Goal: Task Accomplishment & Management: Manage account settings

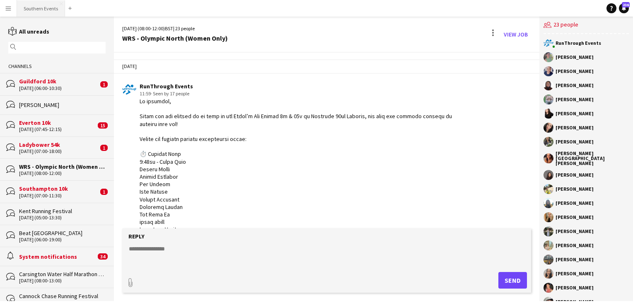
click at [49, 6] on button "Southern Events Close" at bounding box center [41, 8] width 48 height 16
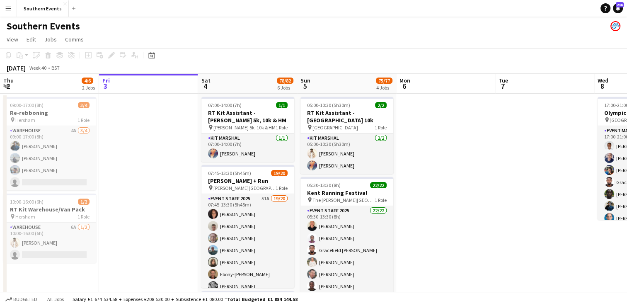
scroll to position [0, 230]
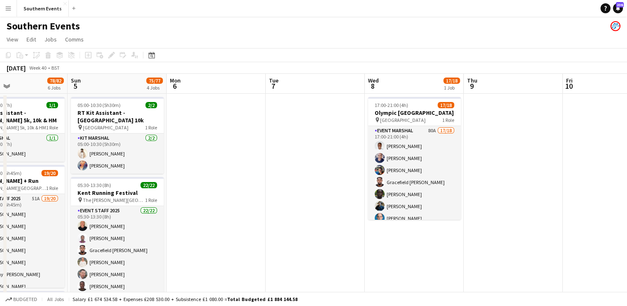
drag, startPoint x: 420, startPoint y: 166, endPoint x: 344, endPoint y: 182, distance: 78.2
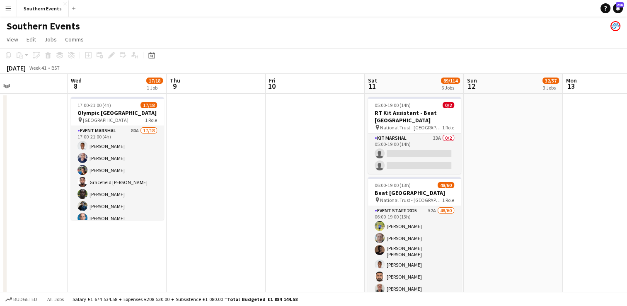
scroll to position [0, 270]
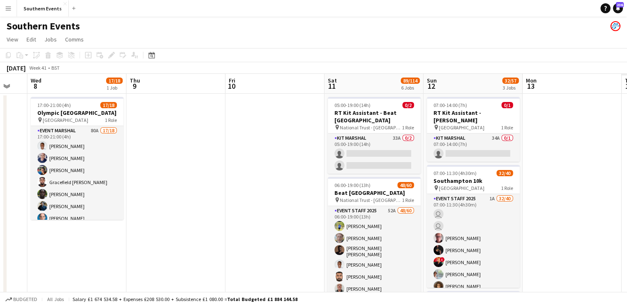
drag, startPoint x: 518, startPoint y: 173, endPoint x: 422, endPoint y: 182, distance: 96.1
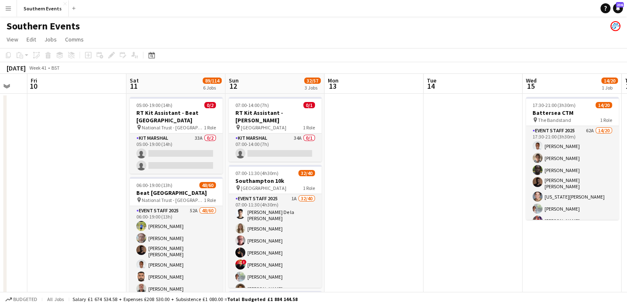
scroll to position [0, 278]
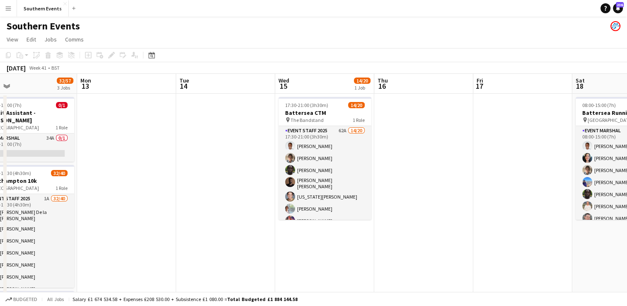
drag, startPoint x: 469, startPoint y: 157, endPoint x: 230, endPoint y: 206, distance: 243.8
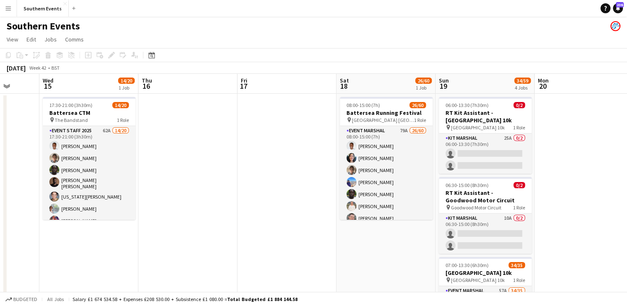
scroll to position [0, 386]
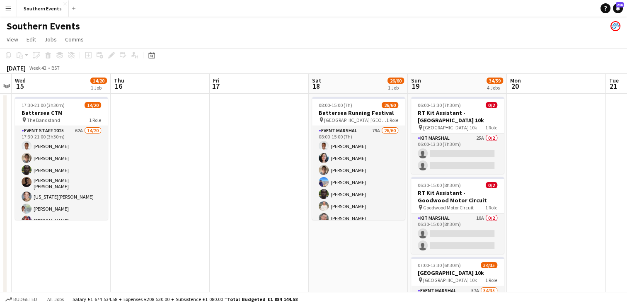
drag, startPoint x: 476, startPoint y: 148, endPoint x: 217, endPoint y: 191, distance: 262.3
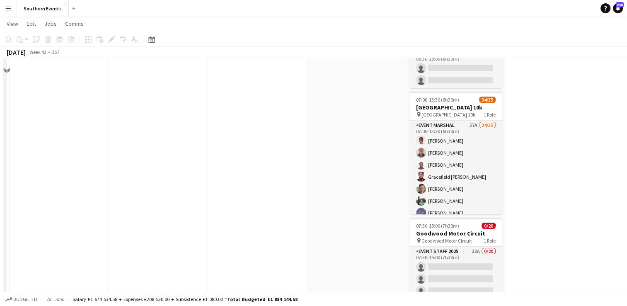
scroll to position [166, 0]
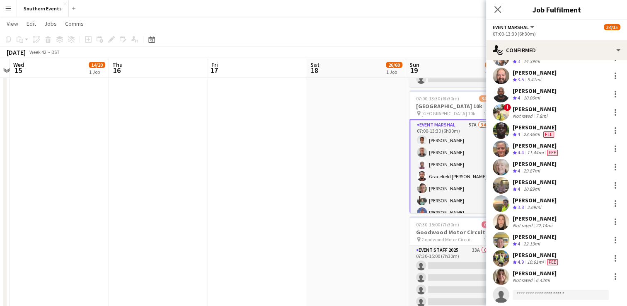
scroll to position [462, 0]
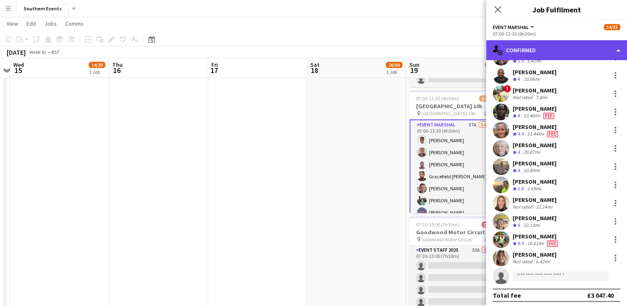
click at [544, 48] on div "single-neutral-actions-check-2 Confirmed" at bounding box center [556, 50] width 141 height 20
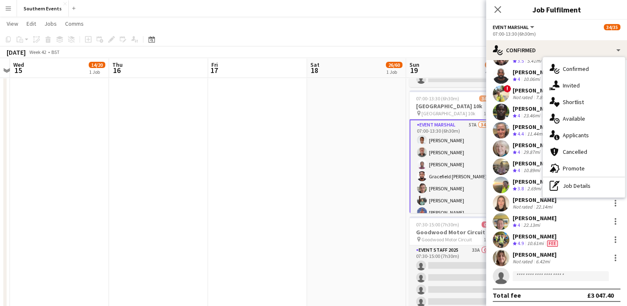
click at [343, 160] on app-date-cell "08:00-15:00 (7h) 26/60 Battersea Running Festival pin Millennium Arena Batterse…" at bounding box center [356, 262] width 99 height 670
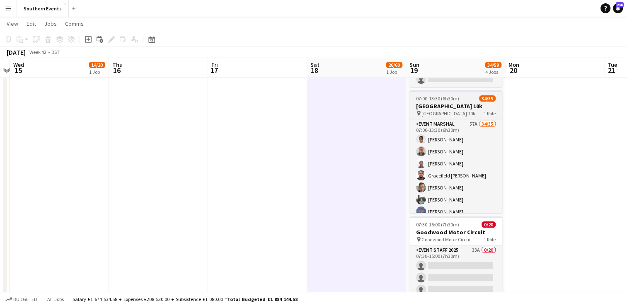
click at [423, 110] on span "[GEOGRAPHIC_DATA] 10k" at bounding box center [448, 113] width 54 height 6
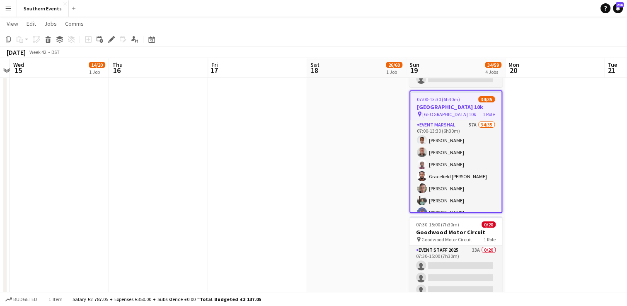
click at [105, 41] on div "Add job Add linked Job Edit Edit linked Job Applicants" at bounding box center [107, 39] width 63 height 10
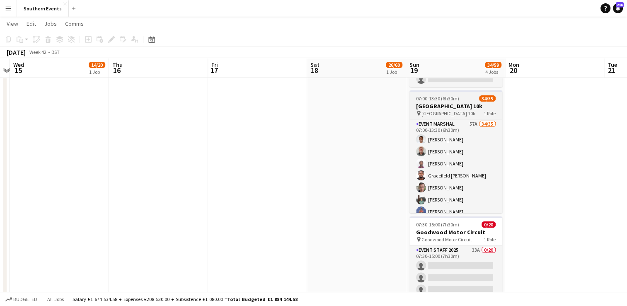
drag, startPoint x: 462, startPoint y: 98, endPoint x: 449, endPoint y: 99, distance: 13.7
click at [462, 98] on div "07:00-13:30 (6h30m) 34/35" at bounding box center [455, 98] width 93 height 6
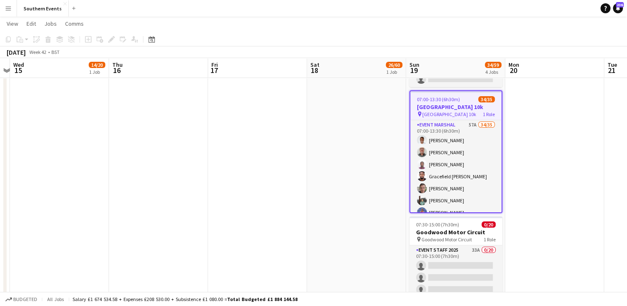
scroll to position [0, 386]
click at [113, 39] on icon at bounding box center [111, 39] width 5 height 5
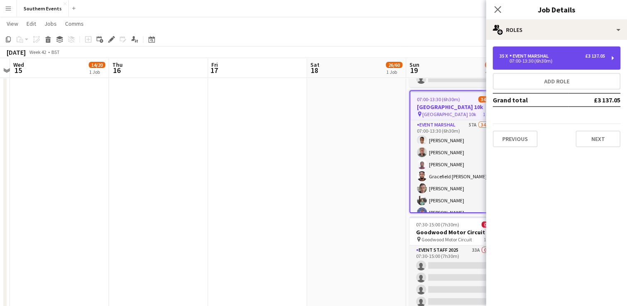
click at [565, 64] on div "35 x Event Marshal £3 137.05 07:00-13:30 (6h30m)" at bounding box center [557, 57] width 128 height 23
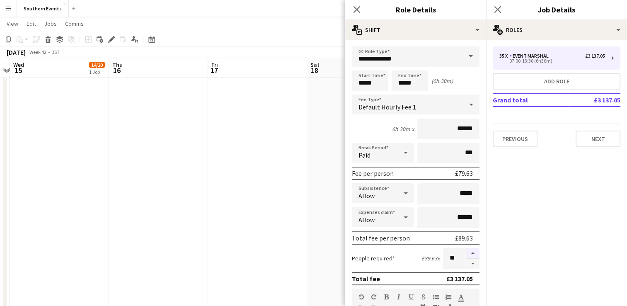
click at [466, 253] on button "button" at bounding box center [472, 253] width 13 height 11
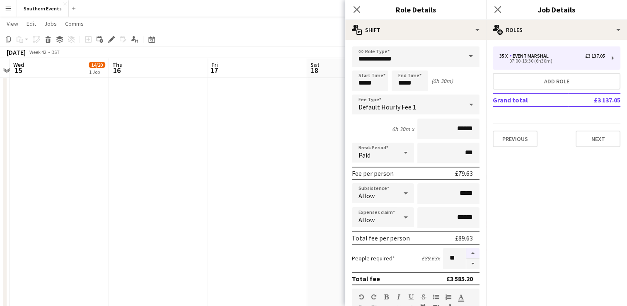
click at [466, 253] on button "button" at bounding box center [472, 253] width 13 height 11
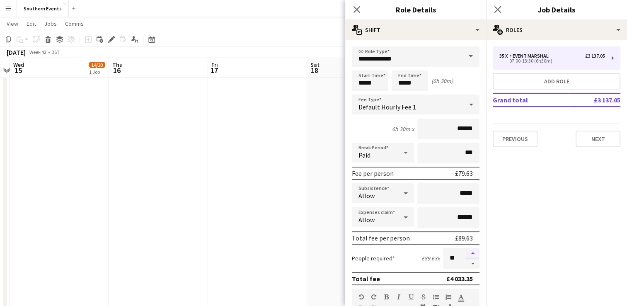
type input "**"
click at [329, 226] on app-date-cell "08:00-15:00 (7h) 26/60 Battersea Running Festival pin Millennium Arena Batterse…" at bounding box center [356, 262] width 99 height 670
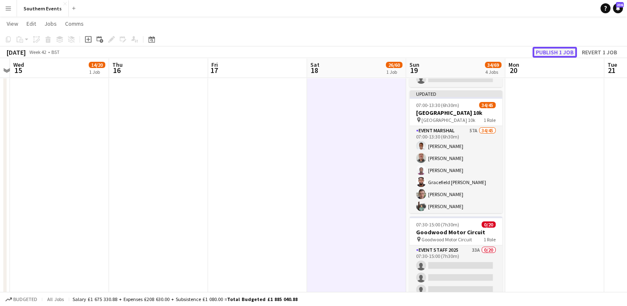
click at [542, 54] on button "Publish 1 job" at bounding box center [555, 52] width 44 height 11
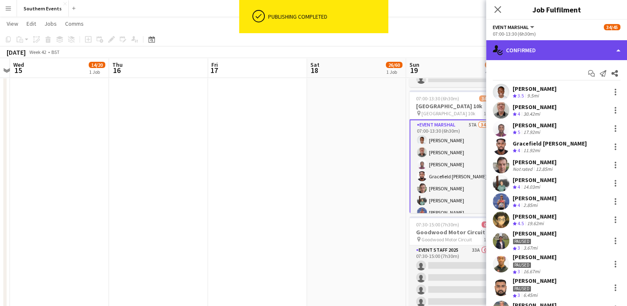
click at [558, 55] on div "single-neutral-actions-check-2 Confirmed" at bounding box center [556, 50] width 141 height 20
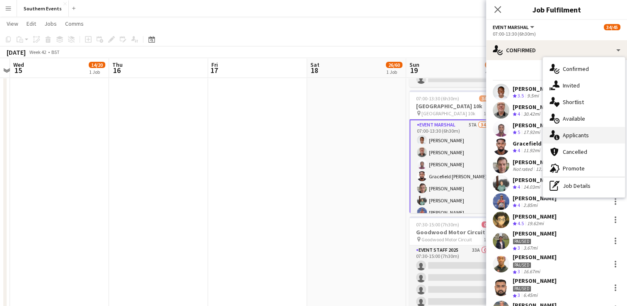
click at [575, 133] on span "Applicants" at bounding box center [576, 134] width 26 height 7
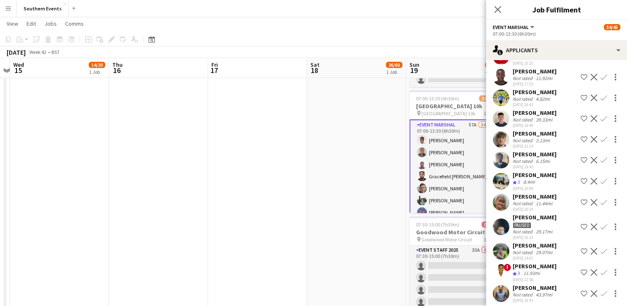
scroll to position [83, 0]
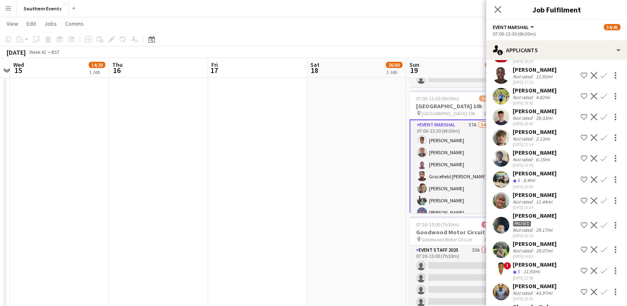
click at [505, 146] on app-user-avatar at bounding box center [501, 137] width 17 height 17
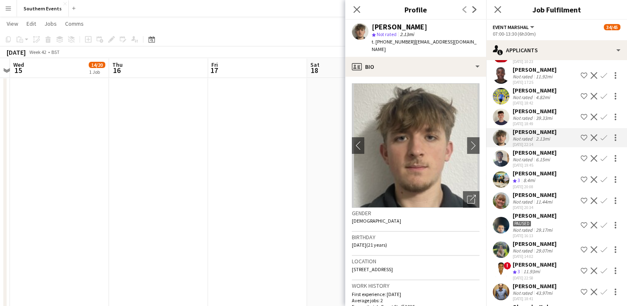
drag, startPoint x: 355, startPoint y: 10, endPoint x: 374, endPoint y: 24, distance: 23.5
click at [355, 10] on icon "Close pop-in" at bounding box center [356, 9] width 7 height 7
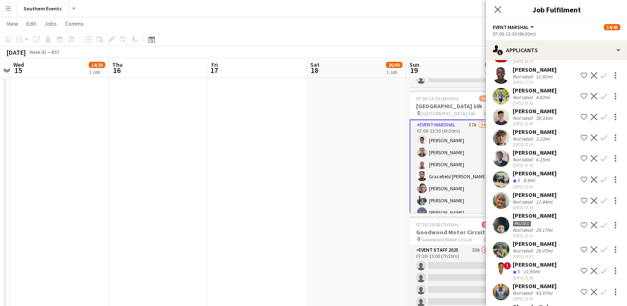
click at [600, 141] on app-icon "Confirm" at bounding box center [603, 137] width 7 height 7
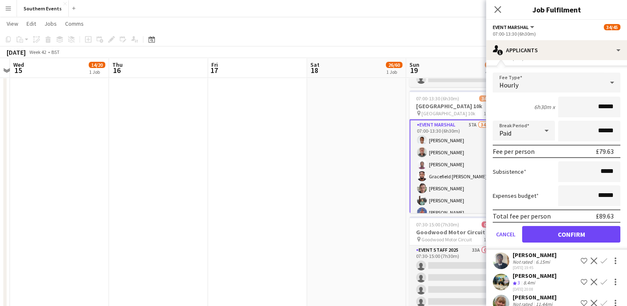
scroll to position [207, 0]
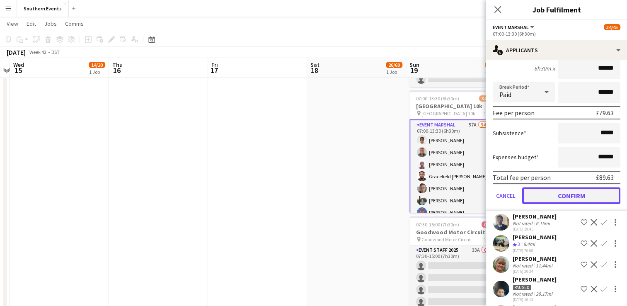
click at [552, 204] on button "Confirm" at bounding box center [571, 195] width 98 height 17
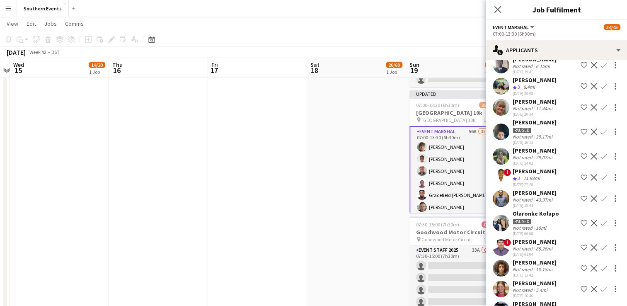
scroll to position [166, 0]
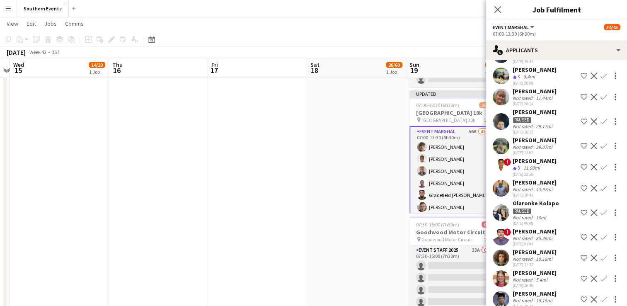
click at [506, 152] on app-user-avatar at bounding box center [501, 146] width 17 height 17
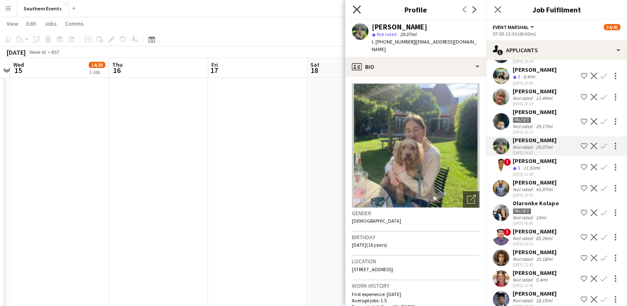
click at [360, 10] on icon "Close pop-in" at bounding box center [357, 9] width 8 height 8
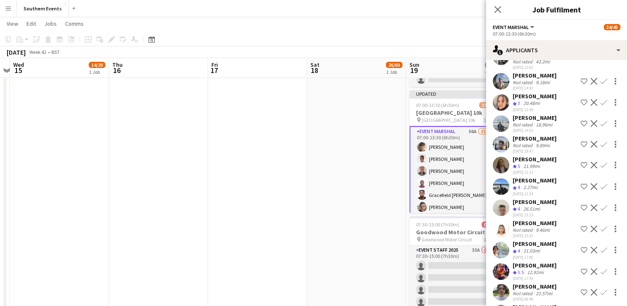
scroll to position [1018, 0]
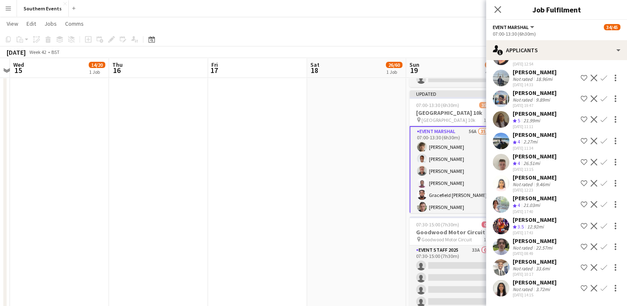
click at [600, 225] on app-icon "Confirm" at bounding box center [603, 226] width 7 height 7
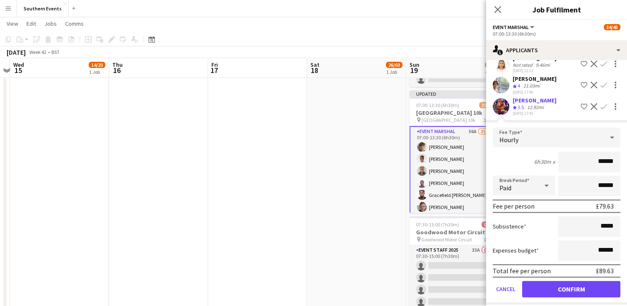
scroll to position [1142, 0]
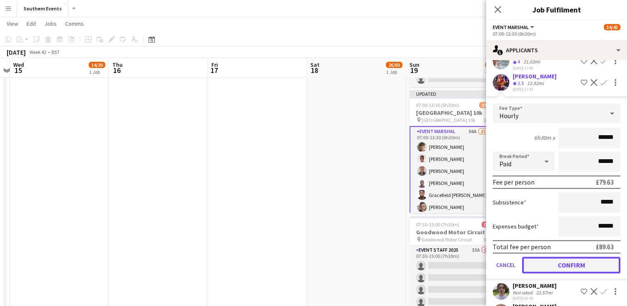
click at [551, 273] on button "Confirm" at bounding box center [571, 265] width 98 height 17
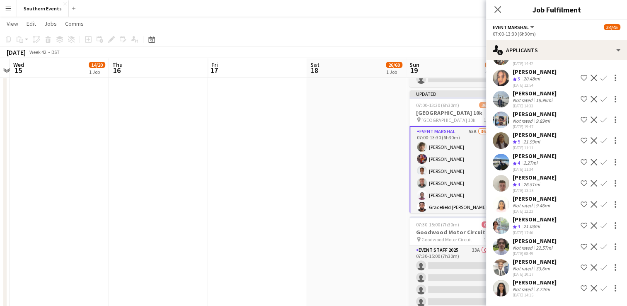
scroll to position [997, 0]
click at [600, 226] on app-icon "Confirm" at bounding box center [603, 225] width 7 height 7
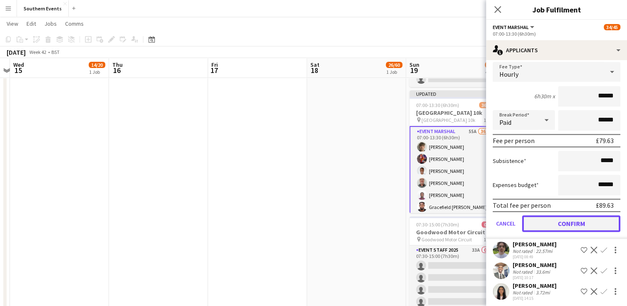
click at [560, 232] on button "Confirm" at bounding box center [571, 223] width 98 height 17
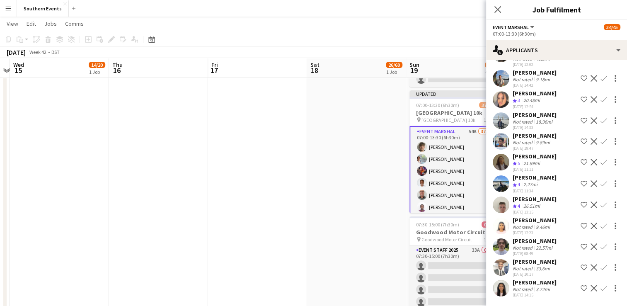
scroll to position [954, 0]
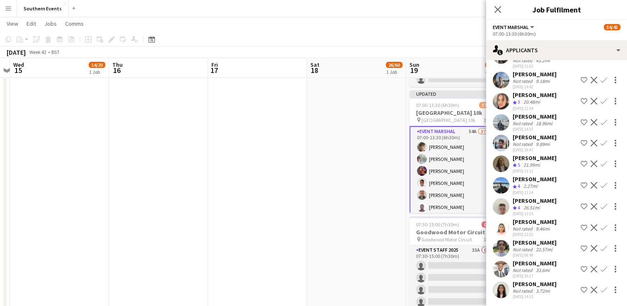
click at [600, 210] on app-icon "Confirm" at bounding box center [603, 206] width 7 height 7
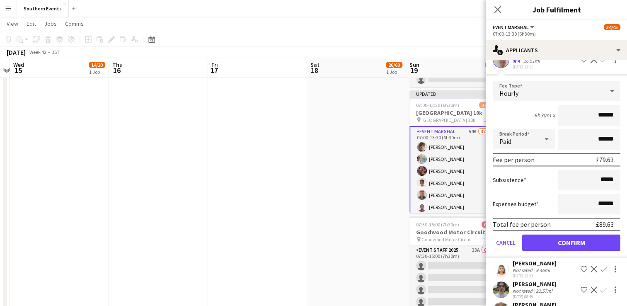
scroll to position [1120, 0]
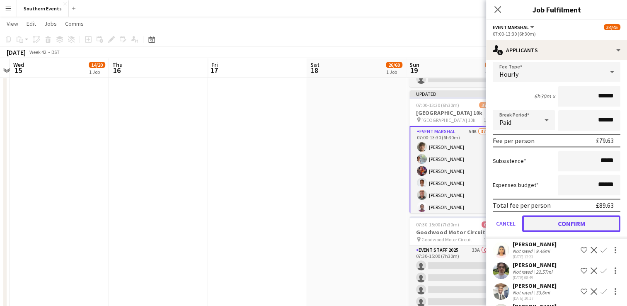
click at [552, 232] on button "Confirm" at bounding box center [571, 223] width 98 height 17
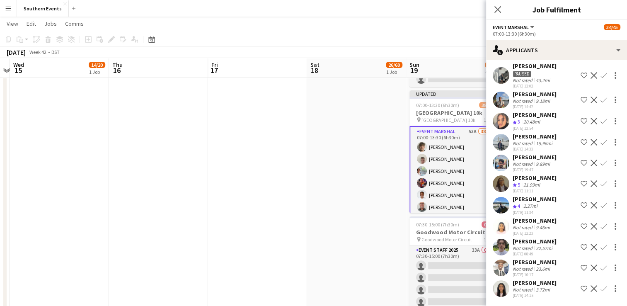
scroll to position [912, 0]
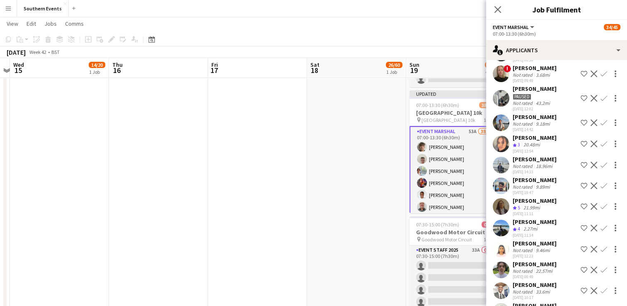
click at [600, 231] on app-icon "Confirm" at bounding box center [603, 228] width 7 height 7
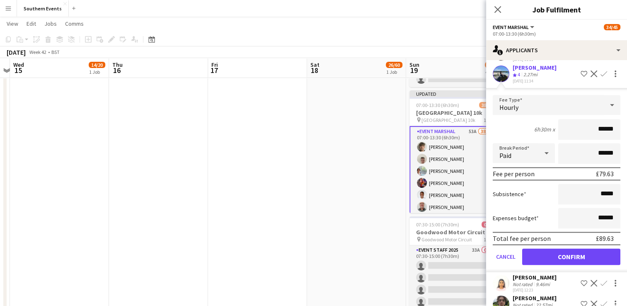
scroll to position [1085, 0]
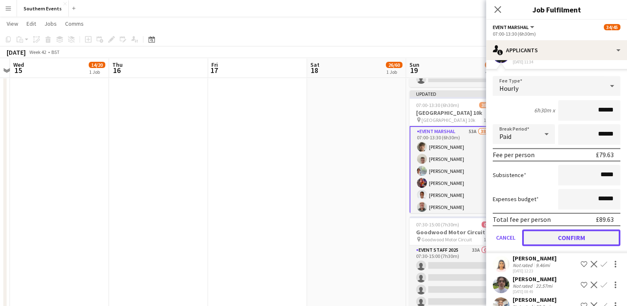
click at [555, 246] on button "Confirm" at bounding box center [571, 237] width 98 height 17
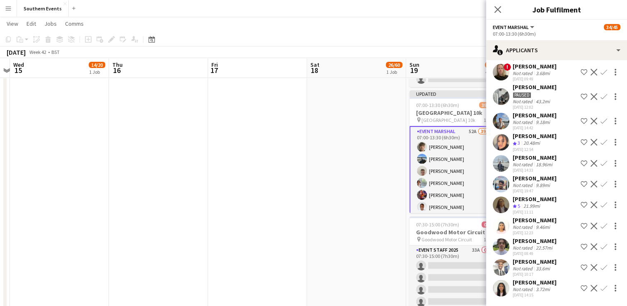
scroll to position [933, 0]
click at [600, 205] on app-icon "Confirm" at bounding box center [603, 204] width 7 height 7
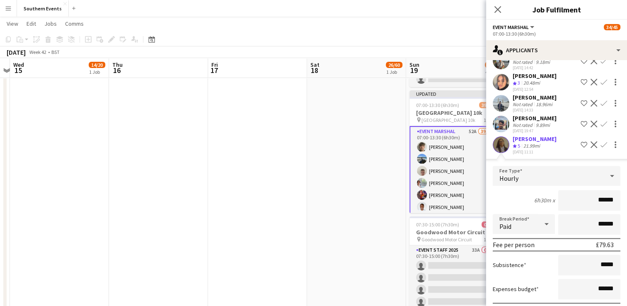
scroll to position [1016, 0]
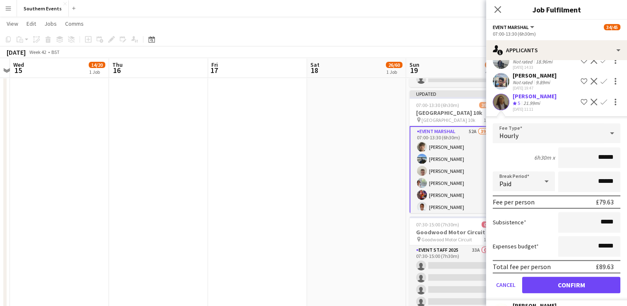
click at [597, 168] on input "******" at bounding box center [589, 157] width 62 height 21
type input "******"
click at [540, 293] on button "Confirm" at bounding box center [571, 284] width 98 height 17
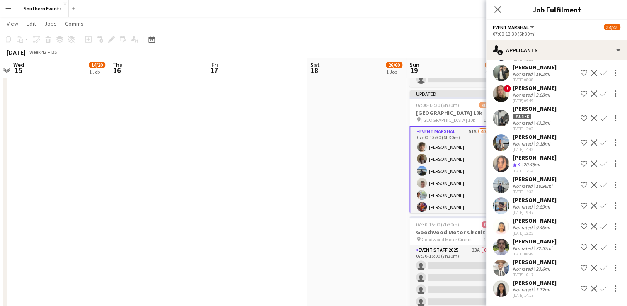
scroll to position [913, 0]
click at [600, 163] on app-icon "Confirm" at bounding box center [603, 163] width 7 height 7
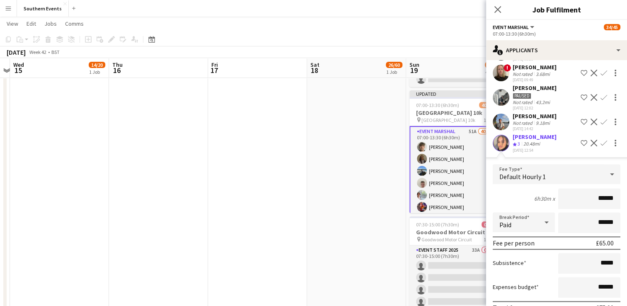
scroll to position [995, 0]
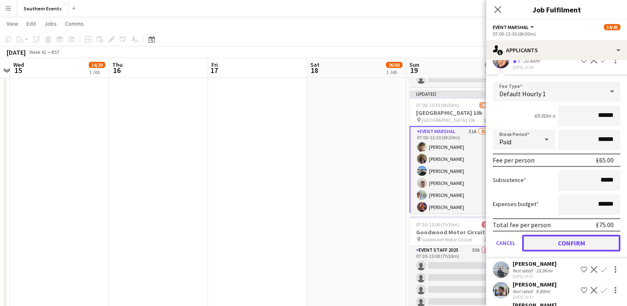
click at [552, 251] on button "Confirm" at bounding box center [571, 243] width 98 height 17
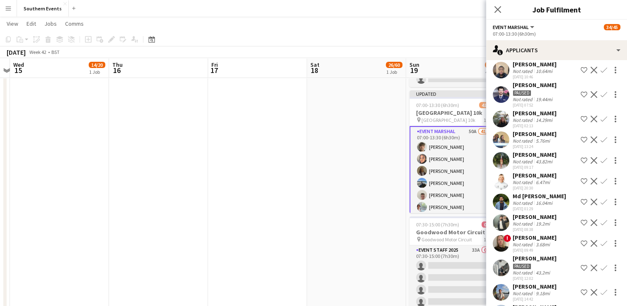
scroll to position [726, 0]
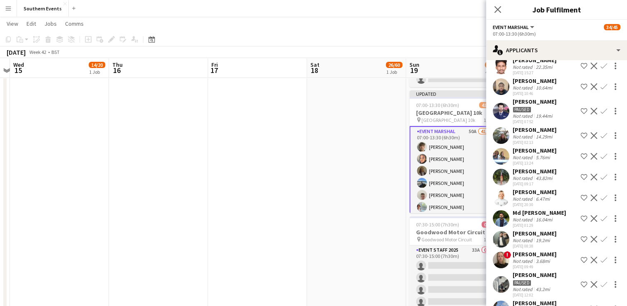
click at [599, 161] on button "Confirm" at bounding box center [604, 156] width 10 height 10
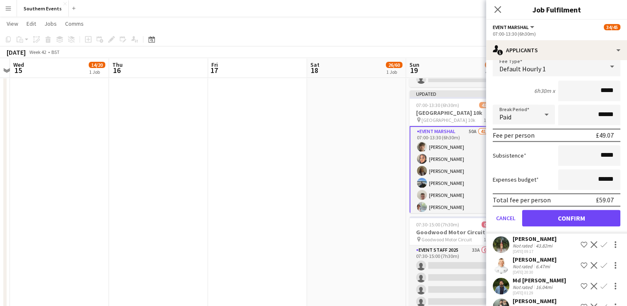
scroll to position [850, 0]
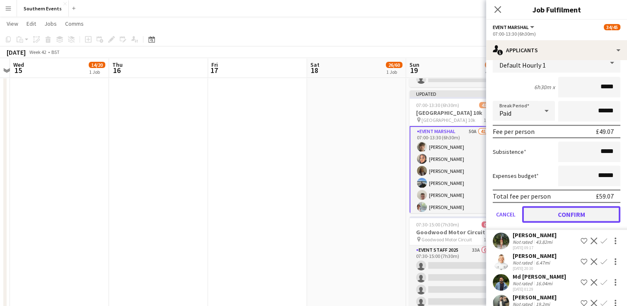
click at [548, 223] on button "Confirm" at bounding box center [571, 214] width 98 height 17
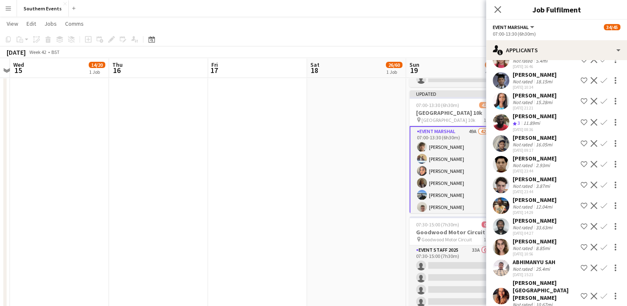
scroll to position [352, 0]
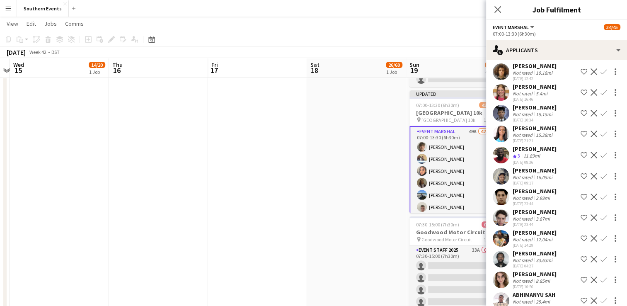
drag, startPoint x: 597, startPoint y: 120, endPoint x: 594, endPoint y: 126, distance: 6.1
click at [600, 116] on app-icon "Confirm" at bounding box center [603, 113] width 7 height 7
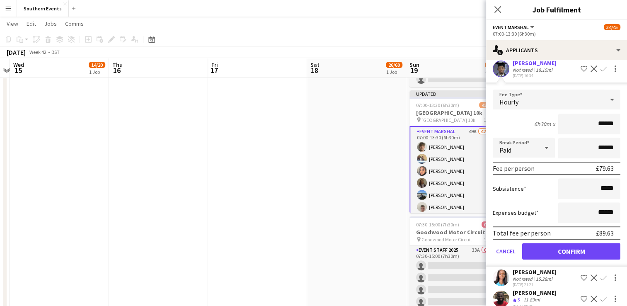
scroll to position [435, 0]
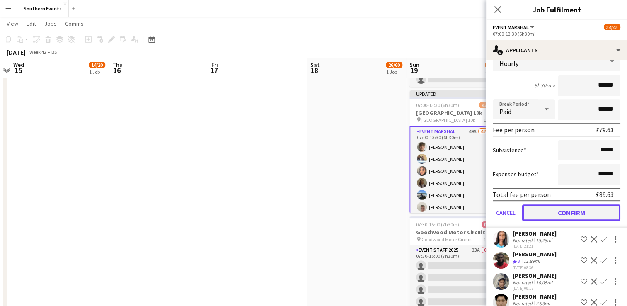
click at [550, 220] on button "Confirm" at bounding box center [571, 212] width 98 height 17
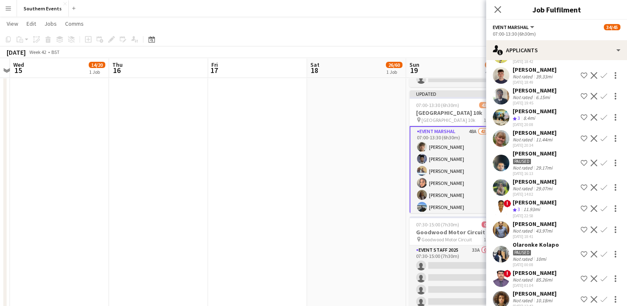
scroll to position [166, 0]
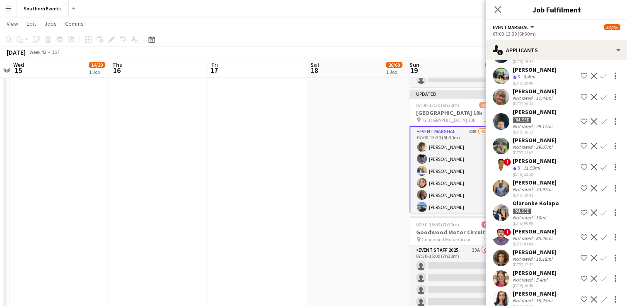
click at [500, 105] on app-user-avatar at bounding box center [501, 97] width 17 height 17
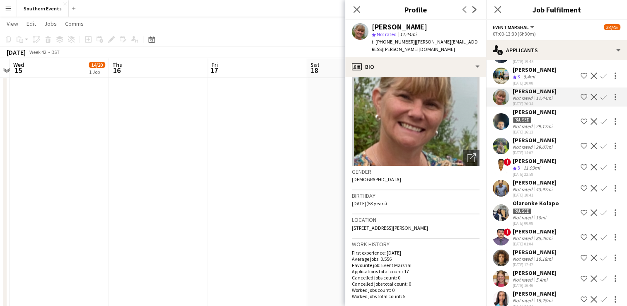
scroll to position [0, 0]
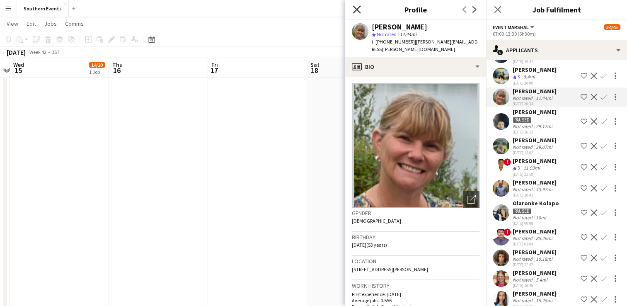
click at [358, 11] on icon at bounding box center [357, 9] width 8 height 8
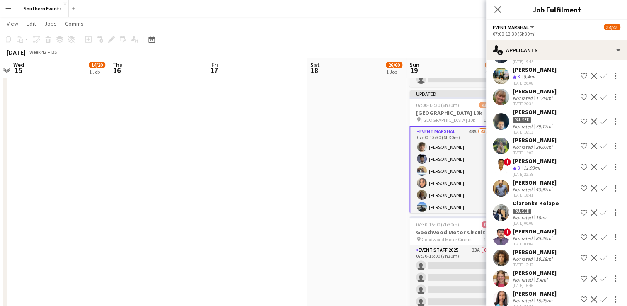
drag, startPoint x: 597, startPoint y: 105, endPoint x: 589, endPoint y: 114, distance: 12.3
click at [600, 100] on app-icon "Confirm" at bounding box center [603, 97] width 7 height 7
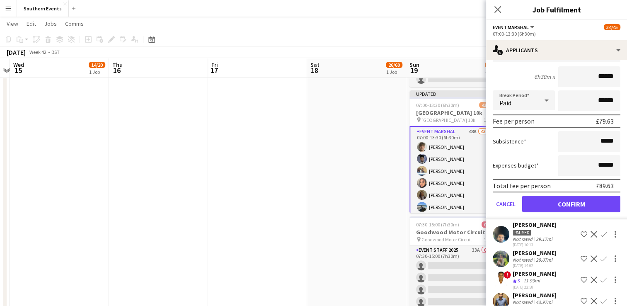
scroll to position [249, 0]
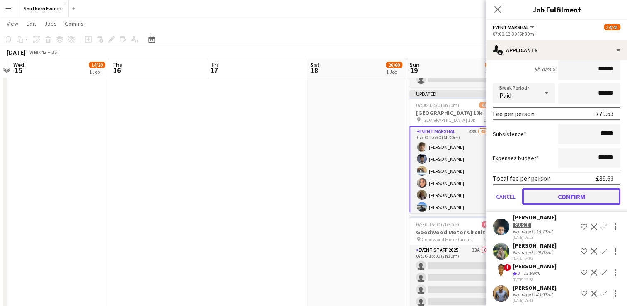
click at [534, 205] on button "Confirm" at bounding box center [571, 196] width 98 height 17
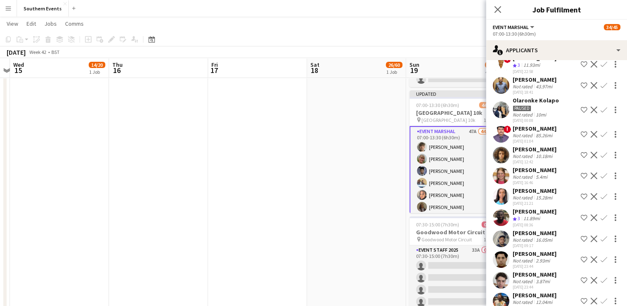
scroll to position [289, 0]
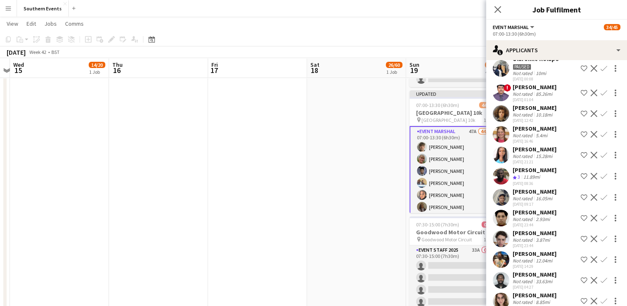
click at [600, 138] on app-icon "Confirm" at bounding box center [603, 134] width 7 height 7
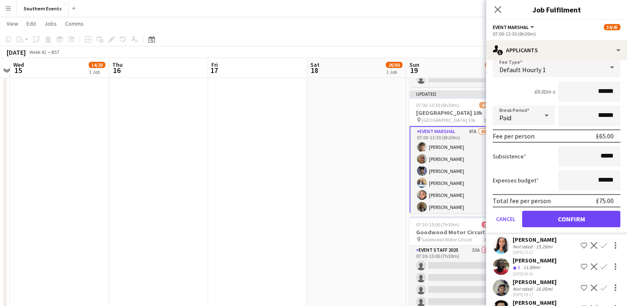
scroll to position [414, 0]
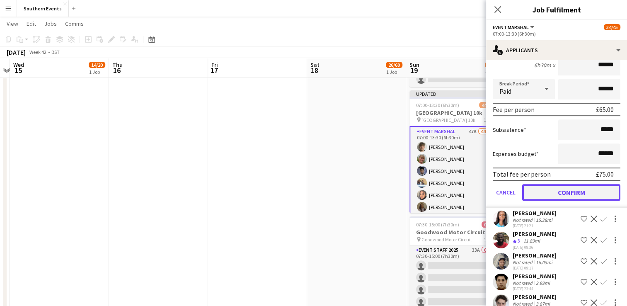
click at [545, 200] on button "Confirm" at bounding box center [571, 192] width 98 height 17
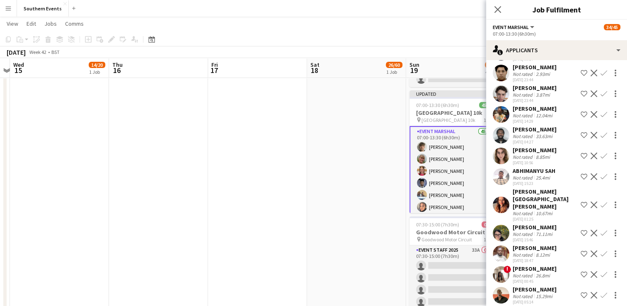
scroll to position [206, 0]
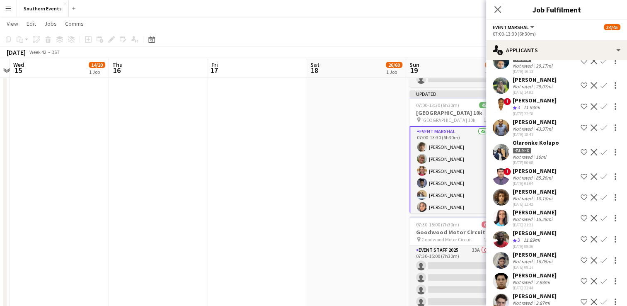
click at [361, 205] on app-date-cell "08:00-15:00 (7h) 26/60 Battersea Running Festival pin Millennium Arena Batterse…" at bounding box center [356, 262] width 99 height 670
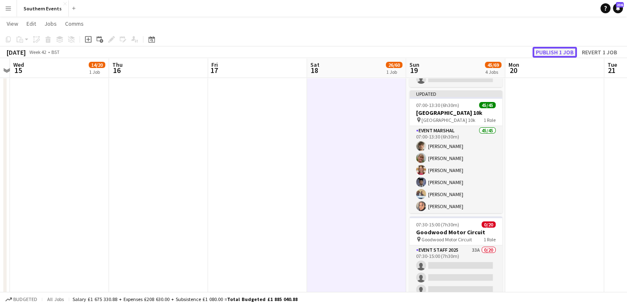
click at [553, 52] on button "Publish 1 job" at bounding box center [555, 52] width 44 height 11
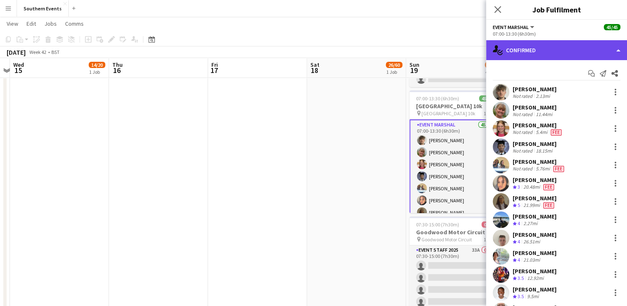
click at [557, 49] on div "single-neutral-actions-check-2 Confirmed" at bounding box center [556, 50] width 141 height 20
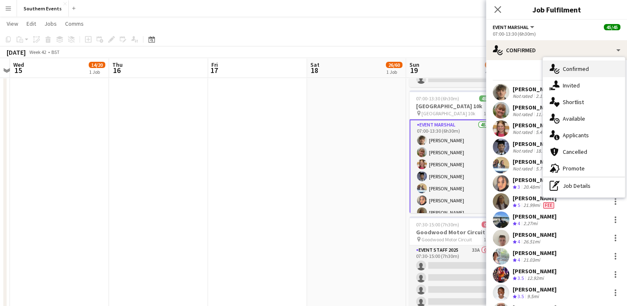
click at [561, 69] on div "single-neutral-actions-check-2 Confirmed" at bounding box center [584, 69] width 82 height 17
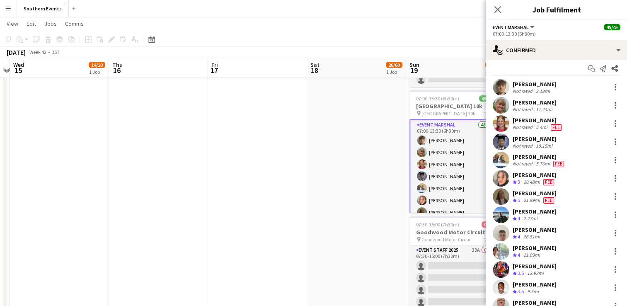
scroll to position [0, 0]
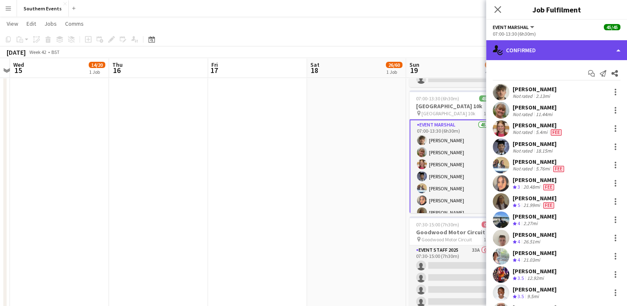
click at [567, 55] on div "single-neutral-actions-check-2 Confirmed" at bounding box center [556, 50] width 141 height 20
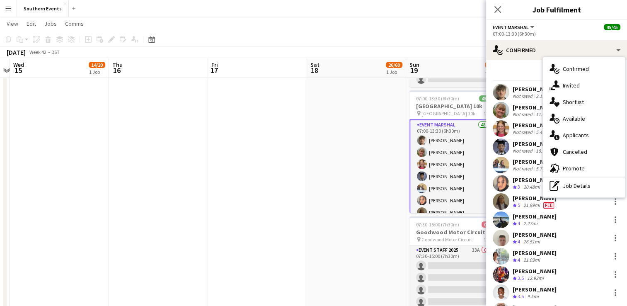
click at [527, 69] on div "Start chat Send notification Share" at bounding box center [557, 74] width 128 height 14
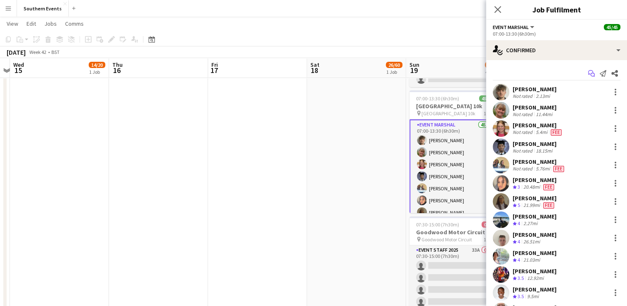
click at [588, 73] on icon "Start chat" at bounding box center [591, 73] width 7 height 7
click at [588, 75] on icon "Start chat" at bounding box center [591, 73] width 7 height 7
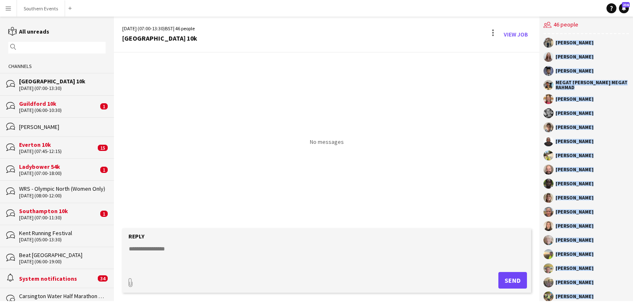
scroll to position [390, 0]
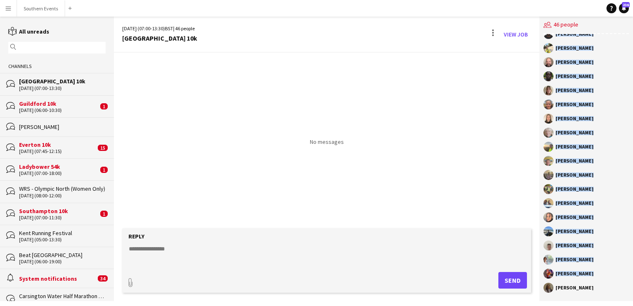
drag, startPoint x: 556, startPoint y: 56, endPoint x: 624, endPoint y: 315, distance: 267.8
click at [624, 305] on html "Menu Boards Boards Boards All jobs Status Workforce Workforce My Workforce Recr…" at bounding box center [316, 153] width 633 height 306
copy div "[PERSON_NAME] [PERSON_NAME] [PERSON_NAME] [PERSON_NAME] [PERSON_NAME] [PERSON_N…"
